Goal: Find specific page/section: Find specific page/section

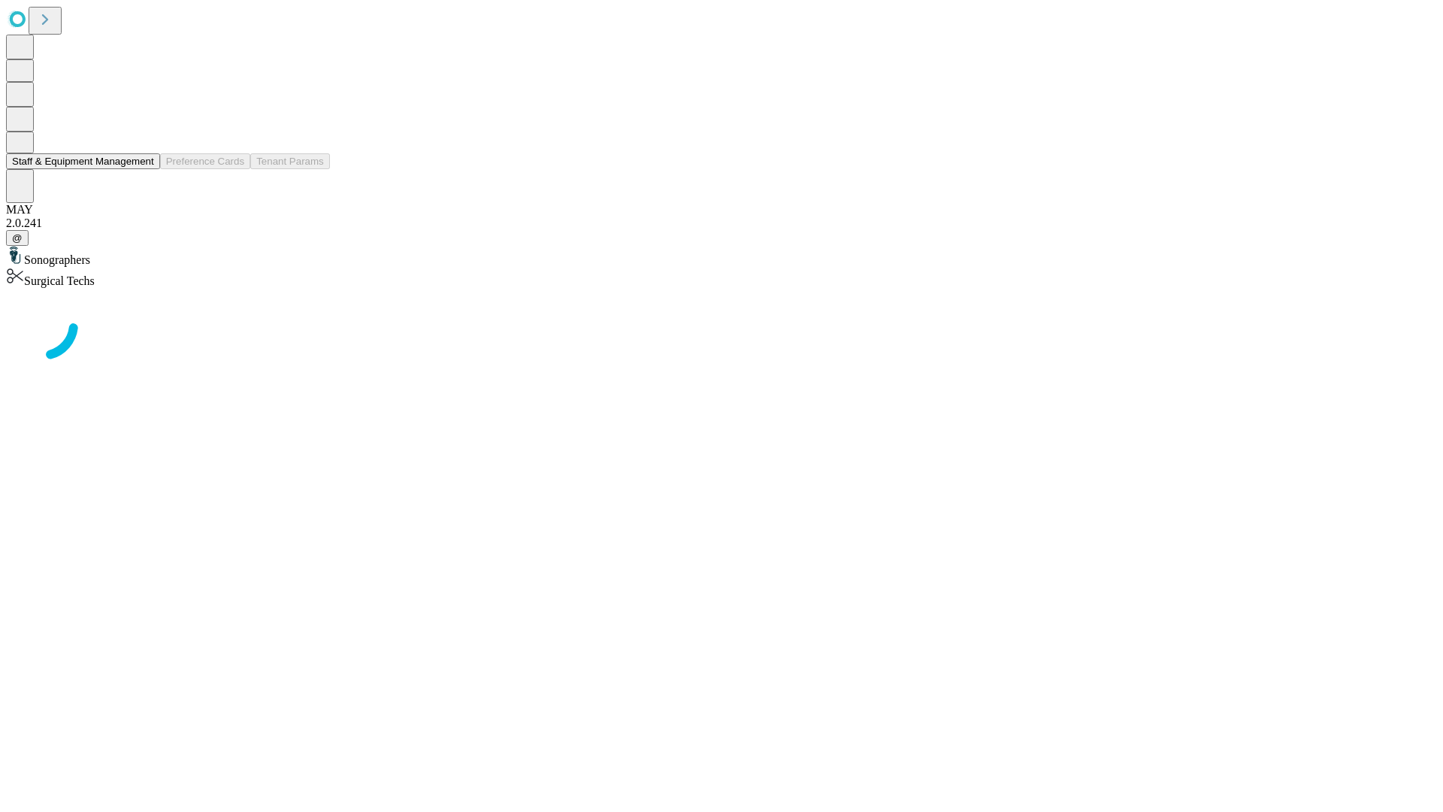
click at [144, 169] on button "Staff & Equipment Management" at bounding box center [83, 161] width 154 height 16
